Goal: Find specific page/section: Find specific page/section

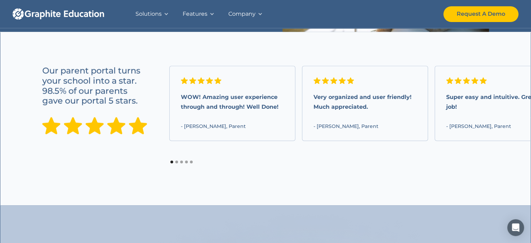
scroll to position [483, 0]
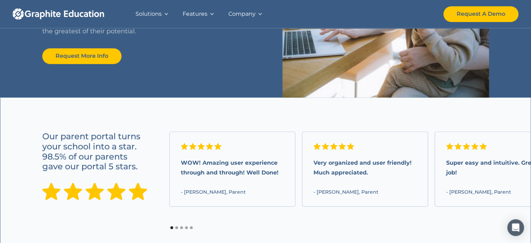
click at [168, 16] on div "Solutions" at bounding box center [152, 14] width 47 height 28
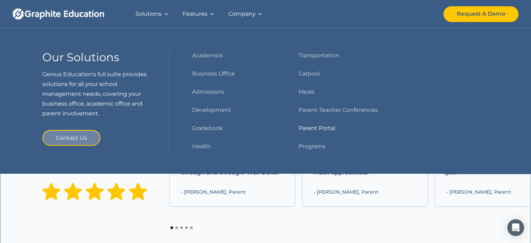
click at [310, 126] on link "Parent Portal" at bounding box center [317, 128] width 37 height 10
